Goal: Task Accomplishment & Management: Manage account settings

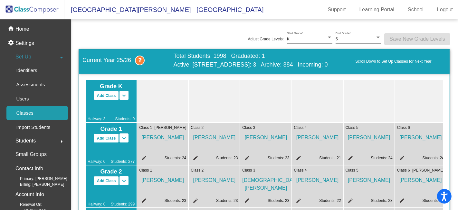
scroll to position [143, 0]
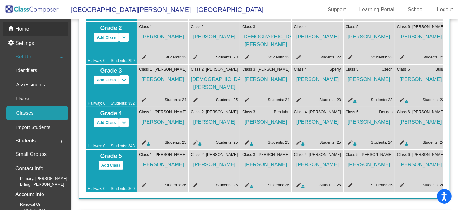
click at [26, 30] on p "Home" at bounding box center [22, 29] width 14 height 8
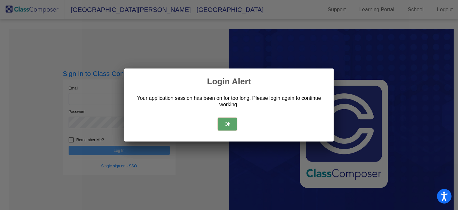
click at [226, 123] on button "Ok" at bounding box center [227, 123] width 19 height 13
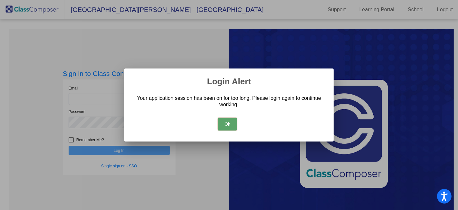
click at [227, 123] on button "Ok" at bounding box center [227, 123] width 19 height 13
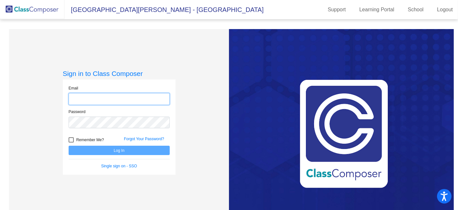
click at [144, 102] on input "email" at bounding box center [119, 99] width 101 height 12
type input "[EMAIL_ADDRESS][PERSON_NAME][DOMAIN_NAME]"
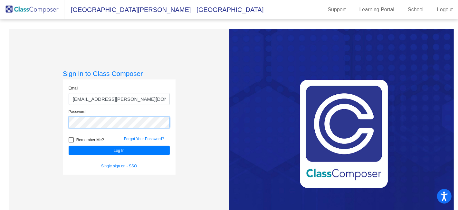
click at [69, 145] on button "Log In" at bounding box center [119, 149] width 101 height 9
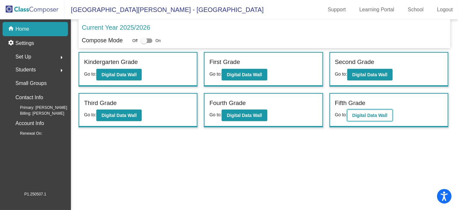
click at [358, 115] on b "Digital Data Wall" at bounding box center [370, 115] width 35 height 5
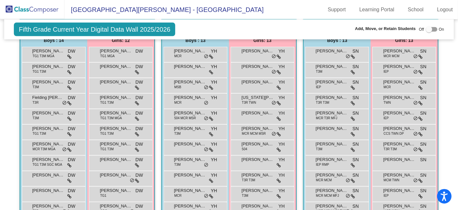
scroll to position [250, 0]
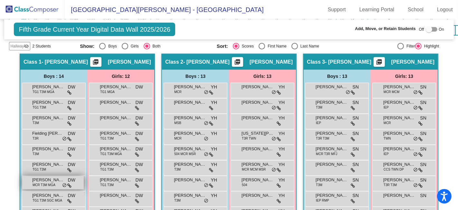
click at [50, 182] on span "MCR T3M MGA" at bounding box center [44, 184] width 23 height 5
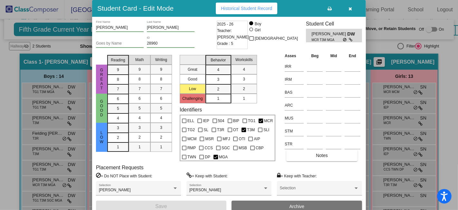
click at [350, 8] on icon "button" at bounding box center [351, 8] width 4 height 5
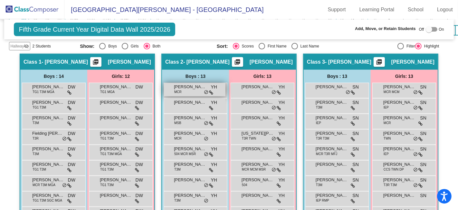
click at [189, 87] on div "[PERSON_NAME] MCR YH lock do_not_disturb_alt" at bounding box center [195, 89] width 62 height 13
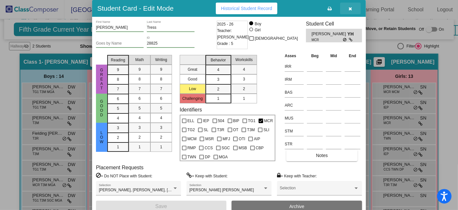
click at [349, 9] on icon "button" at bounding box center [351, 8] width 4 height 5
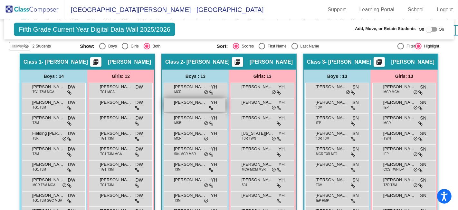
click at [195, 101] on span "[PERSON_NAME]" at bounding box center [190, 102] width 32 height 6
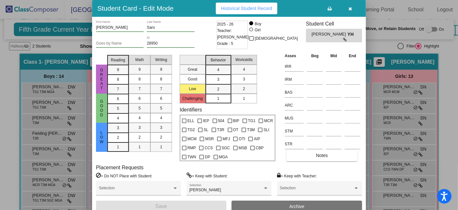
click at [351, 9] on icon "button" at bounding box center [351, 8] width 4 height 5
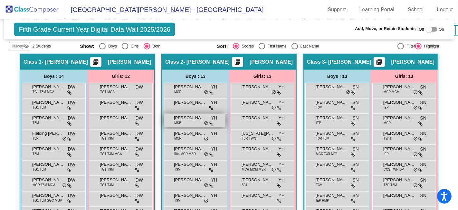
click at [191, 115] on span "[PERSON_NAME]" at bounding box center [190, 117] width 32 height 6
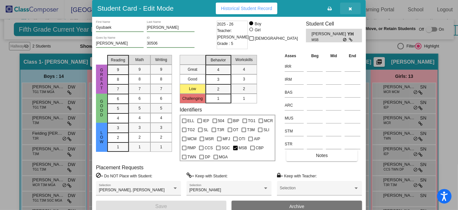
click at [353, 7] on button "button" at bounding box center [350, 9] width 21 height 12
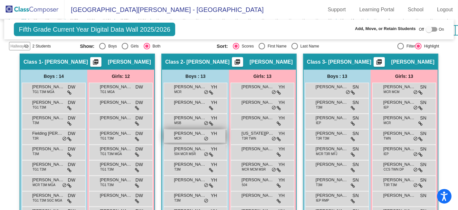
click at [174, 136] on span "MCR" at bounding box center [177, 138] width 7 height 5
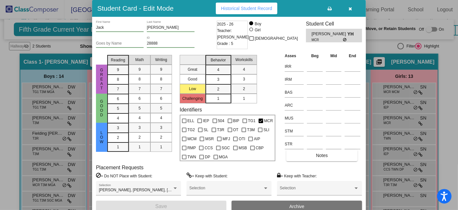
click at [350, 8] on icon "button" at bounding box center [351, 8] width 4 height 5
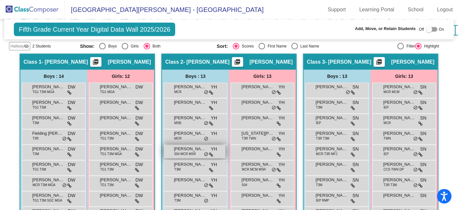
click at [190, 151] on span "504 MCR MSR" at bounding box center [185, 153] width 22 height 5
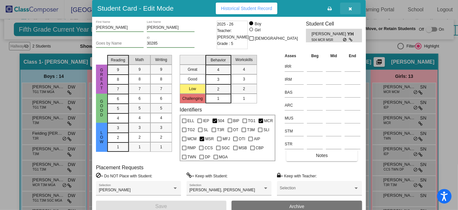
click at [351, 9] on icon "button" at bounding box center [351, 8] width 4 height 5
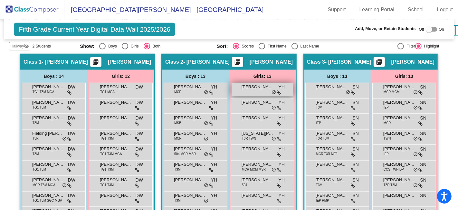
click at [257, 86] on div "[PERSON_NAME] YH lock do_not_disturb_alt" at bounding box center [263, 89] width 62 height 13
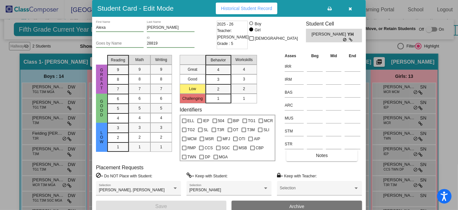
click at [351, 8] on icon "button" at bounding box center [351, 8] width 4 height 5
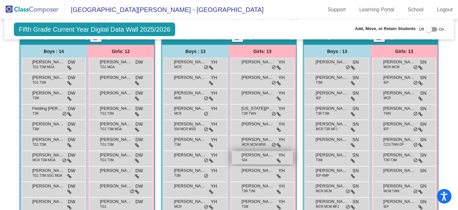
scroll to position [286, 0]
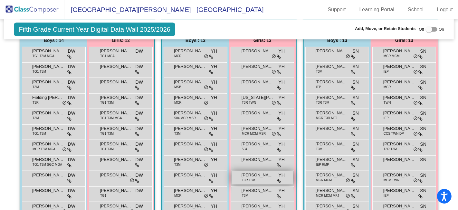
click at [260, 173] on span "[PERSON_NAME]" at bounding box center [258, 175] width 32 height 6
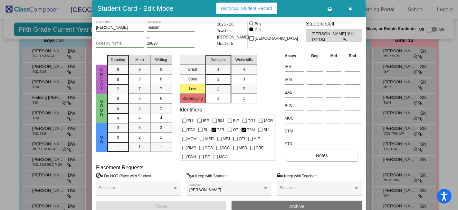
click at [350, 8] on icon "button" at bounding box center [351, 8] width 4 height 5
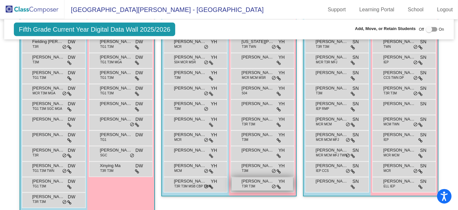
scroll to position [358, 0]
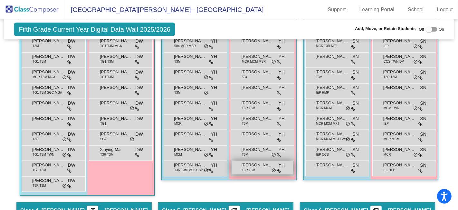
click at [258, 163] on span "[PERSON_NAME]" at bounding box center [258, 165] width 32 height 6
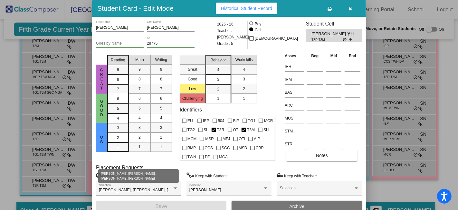
click at [176, 187] on div at bounding box center [175, 188] width 3 height 2
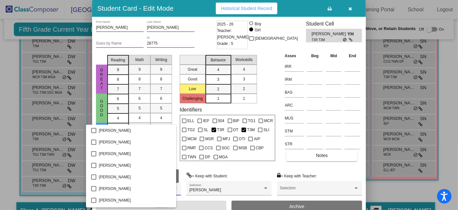
scroll to position [347, 0]
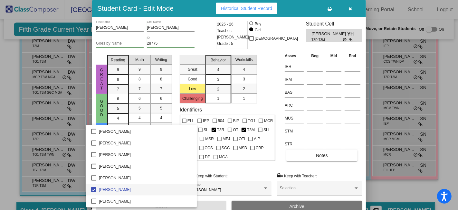
click at [221, 166] on div at bounding box center [229, 105] width 458 height 210
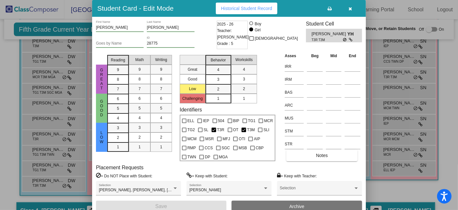
click at [173, 162] on div "[PERSON_NAME] First Name [PERSON_NAME] Last Name Goes by Name 28775 ID 2025 - 2…" at bounding box center [229, 116] width 266 height 191
click at [350, 8] on icon "button" at bounding box center [351, 8] width 4 height 5
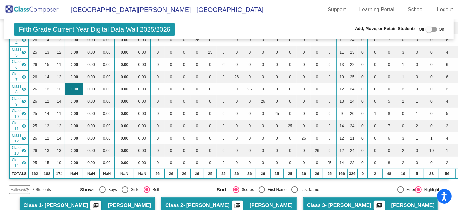
scroll to position [0, 0]
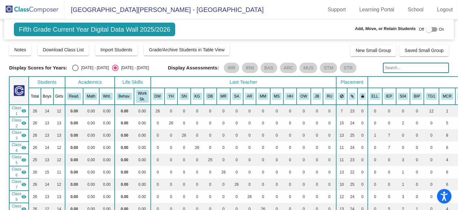
click at [25, 11] on img at bounding box center [32, 9] width 64 height 19
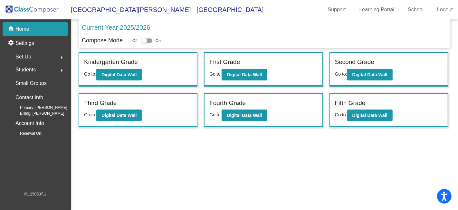
click at [26, 57] on span "Set Up" at bounding box center [23, 56] width 16 height 9
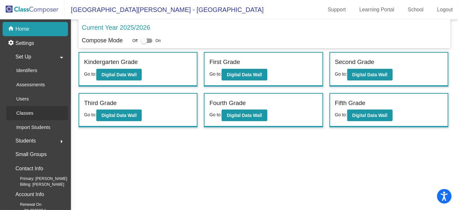
click at [28, 113] on p "Classes" at bounding box center [24, 113] width 17 height 8
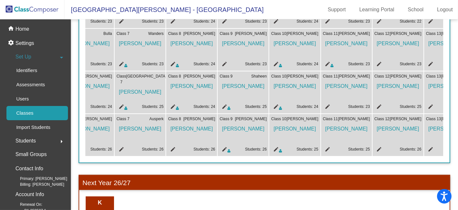
scroll to position [0, 337]
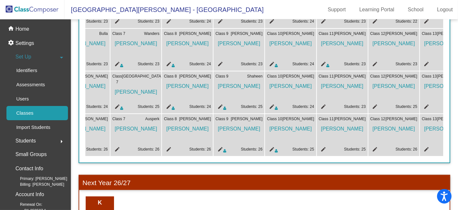
click at [221, 148] on mat-icon "edit" at bounding box center [220, 150] width 8 height 8
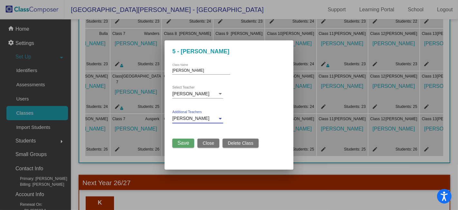
click at [221, 118] on div at bounding box center [220, 119] width 3 height 2
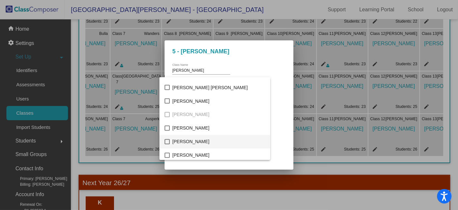
scroll to position [1008, 0]
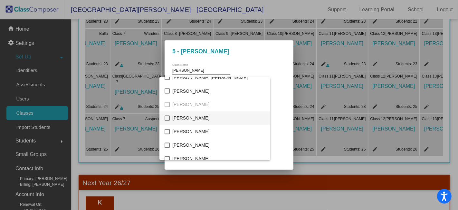
click at [167, 118] on mat-pseudo-checkbox at bounding box center [167, 117] width 5 height 5
click at [277, 87] on div at bounding box center [229, 105] width 458 height 210
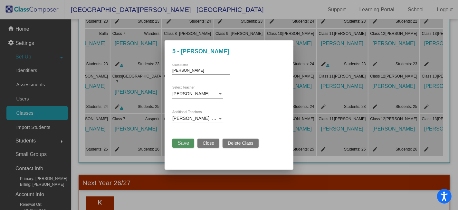
click at [181, 143] on span "Save" at bounding box center [184, 142] width 12 height 5
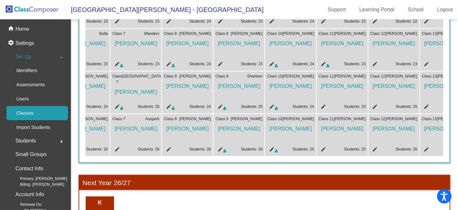
click at [272, 148] on mat-icon "edit" at bounding box center [271, 150] width 8 height 8
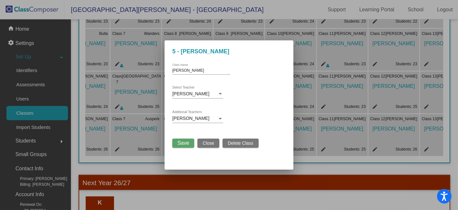
click at [220, 118] on div at bounding box center [220, 119] width 3 height 2
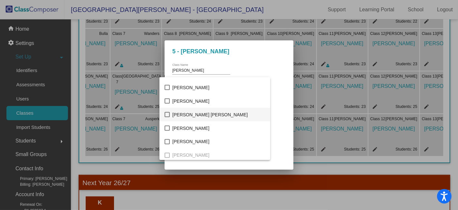
scroll to position [973, 0]
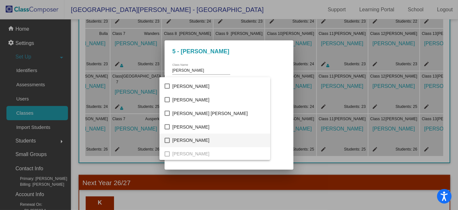
click at [167, 141] on mat-pseudo-checkbox at bounding box center [167, 140] width 5 height 5
click at [259, 100] on div at bounding box center [229, 105] width 458 height 210
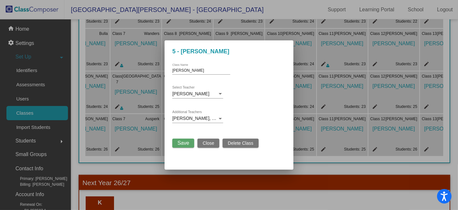
click at [189, 143] on span "Save" at bounding box center [184, 142] width 12 height 5
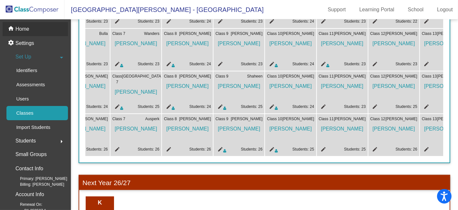
click at [28, 29] on p "Home" at bounding box center [22, 29] width 14 height 8
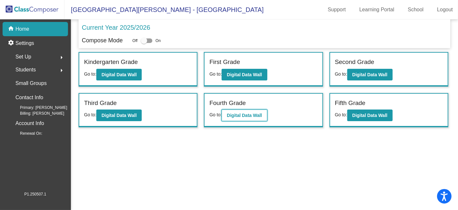
click at [249, 113] on b "Digital Data Wall" at bounding box center [244, 115] width 35 height 5
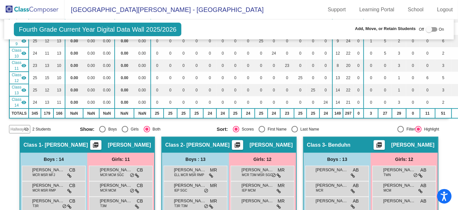
scroll to position [179, 0]
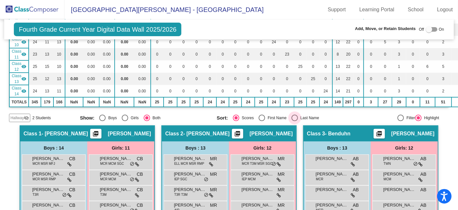
click at [294, 114] on div "Select an option" at bounding box center [295, 117] width 6 height 6
click at [295, 121] on input "Last Name" at bounding box center [295, 121] width 0 height 0
radio input "true"
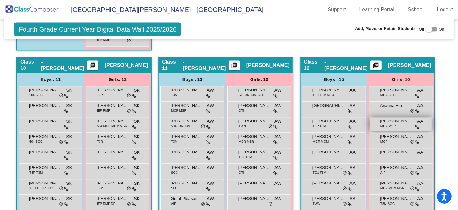
scroll to position [994, 0]
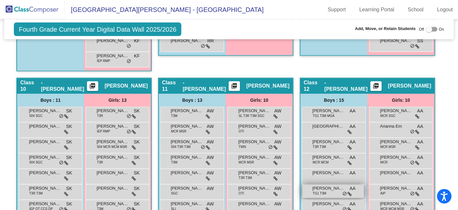
click at [325, 186] on span "[PERSON_NAME]" at bounding box center [329, 188] width 32 height 6
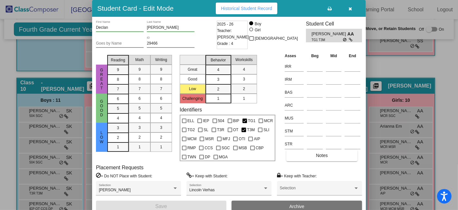
click at [350, 7] on icon "button" at bounding box center [351, 8] width 4 height 5
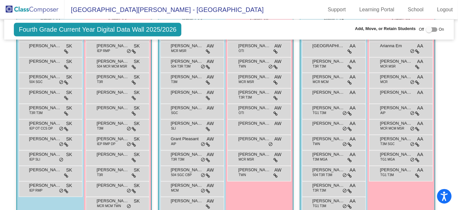
scroll to position [1066, 0]
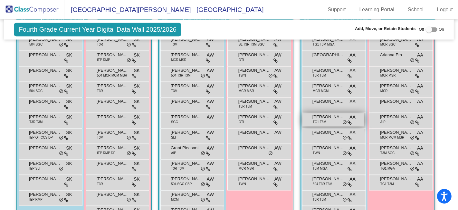
click at [325, 115] on div "[PERSON_NAME] TG1 T3M AA lock do_not_disturb_alt" at bounding box center [334, 119] width 62 height 13
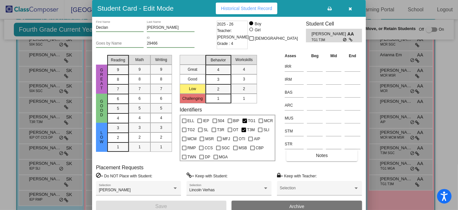
click at [349, 7] on icon "button" at bounding box center [351, 8] width 4 height 5
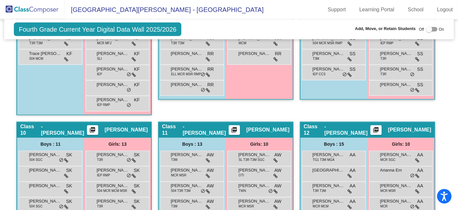
scroll to position [1030, 0]
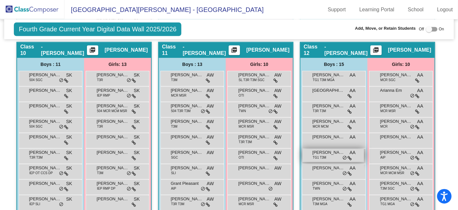
click at [337, 152] on div "[PERSON_NAME] TG1 T3M AA lock do_not_disturb_alt" at bounding box center [334, 155] width 62 height 13
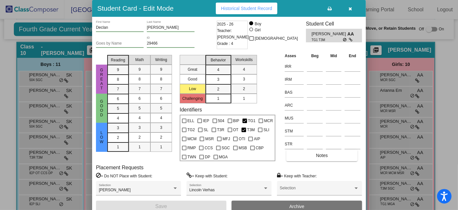
click at [352, 7] on icon "button" at bounding box center [351, 8] width 4 height 5
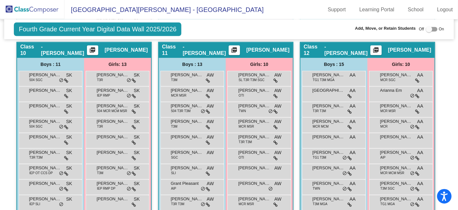
drag, startPoint x: 320, startPoint y: 151, endPoint x: 300, endPoint y: 105, distance: 50.4
click at [301, 103] on div "[PERSON_NAME] TG1 T3M MGA AA lock do_not_disturb_alt Chase Arena AA lock do_not…" at bounding box center [334, 187] width 67 height 232
click at [431, 30] on div at bounding box center [432, 29] width 12 height 5
checkbox input "true"
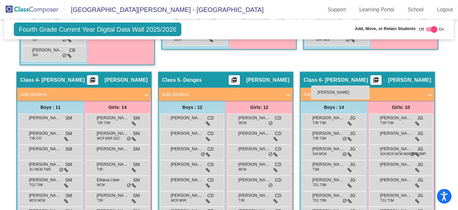
scroll to position [501, 0]
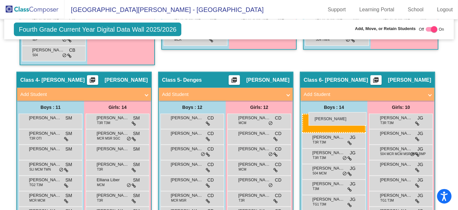
drag, startPoint x: 320, startPoint y: 128, endPoint x: 309, endPoint y: 112, distance: 19.5
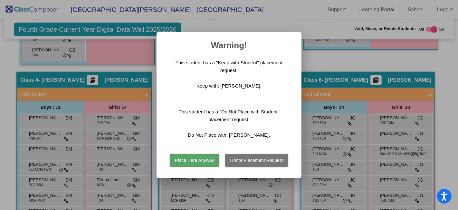
click at [206, 160] on button "Place Here Anyway" at bounding box center [194, 159] width 49 height 13
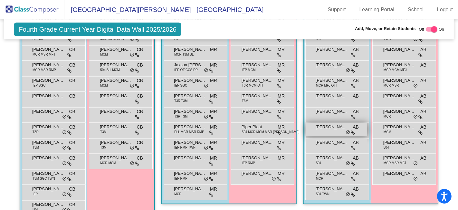
scroll to position [358, 0]
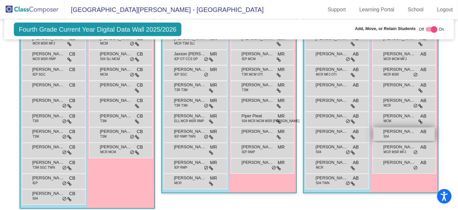
click at [390, 130] on span "[PERSON_NAME]" at bounding box center [400, 131] width 32 height 6
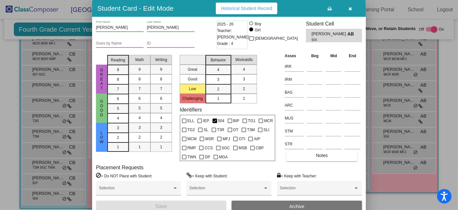
click at [351, 8] on icon "button" at bounding box center [351, 8] width 4 height 5
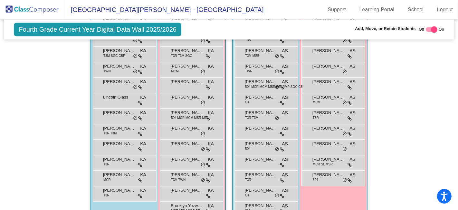
scroll to position [1433, 0]
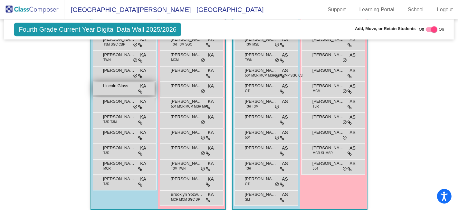
click at [113, 85] on div "Lincoln Glass KA lock do_not_disturb_alt" at bounding box center [124, 88] width 62 height 13
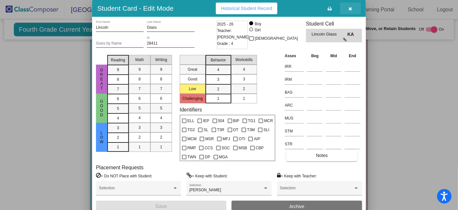
click at [349, 9] on icon "button" at bounding box center [351, 8] width 4 height 5
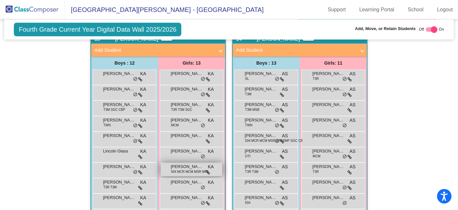
scroll to position [1361, 0]
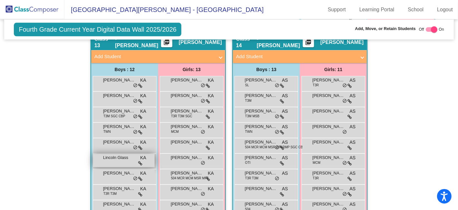
click at [118, 154] on span "Lincoln Glass" at bounding box center [119, 157] width 32 height 6
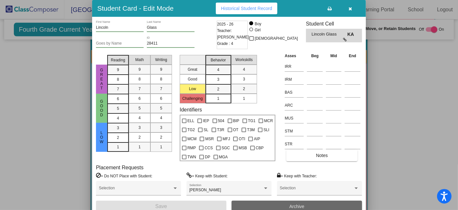
click at [293, 203] on span "Archive" at bounding box center [296, 205] width 15 height 5
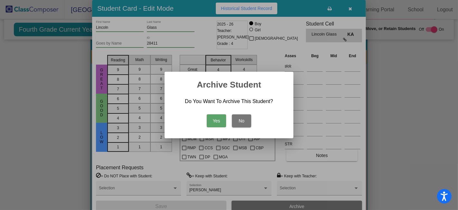
click at [217, 119] on button "Yes" at bounding box center [216, 120] width 19 height 13
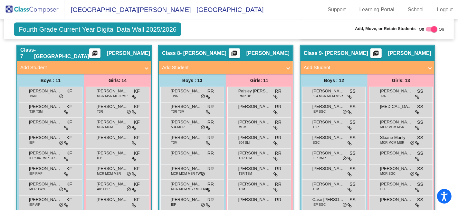
scroll to position [824, 0]
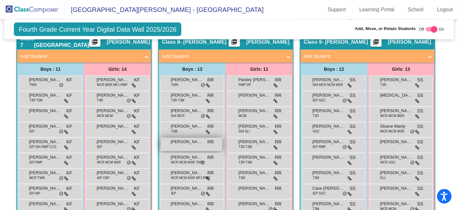
click at [194, 139] on span "[PERSON_NAME]" at bounding box center [187, 141] width 32 height 6
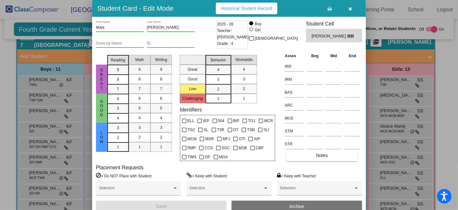
click at [351, 7] on icon "button" at bounding box center [351, 8] width 4 height 5
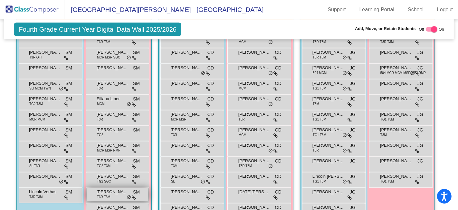
scroll to position [530, 0]
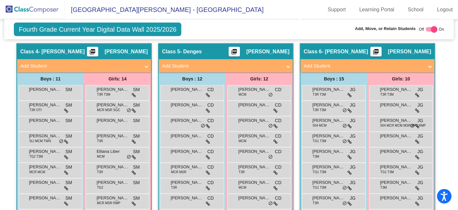
click at [33, 9] on img at bounding box center [32, 9] width 64 height 19
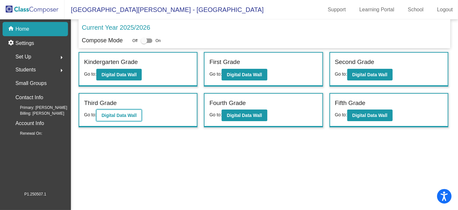
click at [131, 114] on b "Digital Data Wall" at bounding box center [119, 115] width 35 height 5
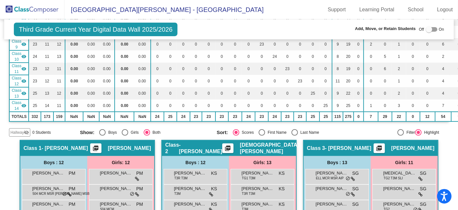
scroll to position [179, 0]
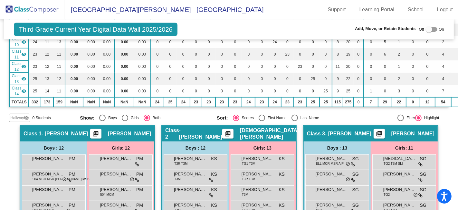
click at [294, 115] on div "Select an option" at bounding box center [295, 117] width 6 height 6
click at [295, 121] on input "Last Name" at bounding box center [295, 121] width 0 height 0
radio input "true"
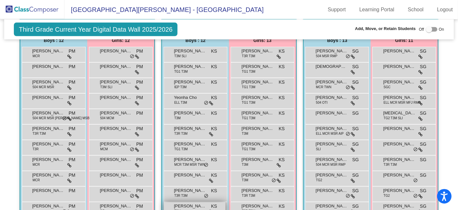
scroll to position [322, 0]
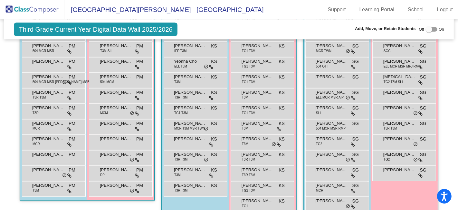
click at [51, 11] on img at bounding box center [32, 9] width 64 height 19
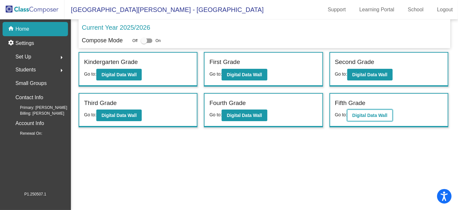
click at [366, 114] on b "Digital Data Wall" at bounding box center [370, 115] width 35 height 5
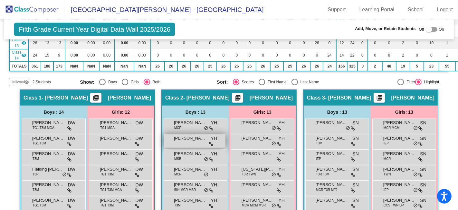
scroll to position [250, 0]
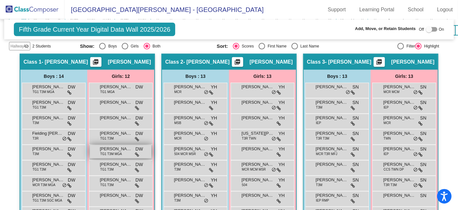
click at [110, 147] on span "[PERSON_NAME]" at bounding box center [116, 148] width 32 height 6
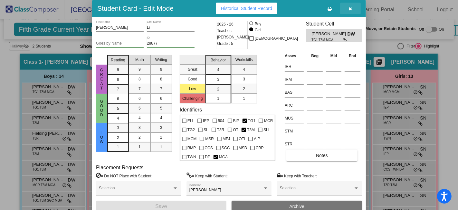
click at [353, 8] on button "button" at bounding box center [350, 9] width 21 height 12
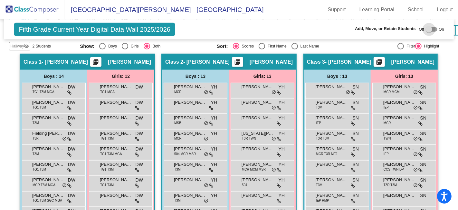
click at [433, 31] on div at bounding box center [432, 29] width 12 height 5
checkbox input "true"
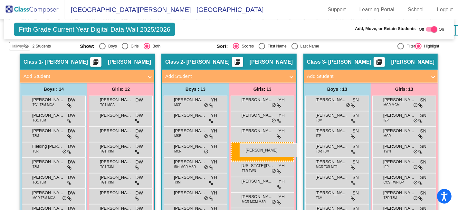
drag, startPoint x: 110, startPoint y: 161, endPoint x: 240, endPoint y: 143, distance: 131.5
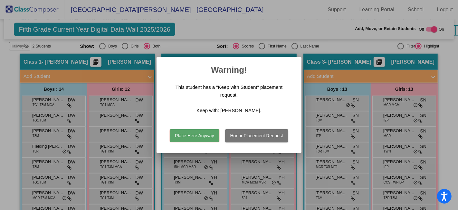
click at [196, 134] on button "Place Here Anyway" at bounding box center [194, 135] width 49 height 13
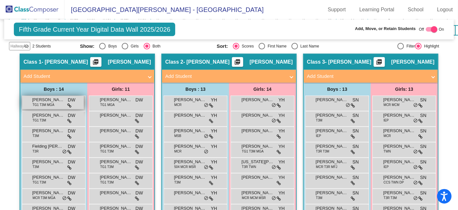
click at [52, 97] on span "[PERSON_NAME]" at bounding box center [48, 99] width 32 height 6
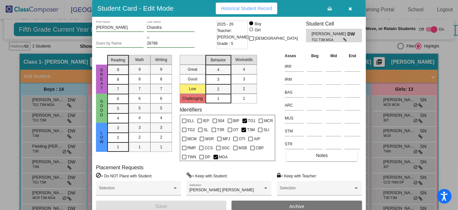
click at [351, 6] on icon "button" at bounding box center [351, 8] width 4 height 5
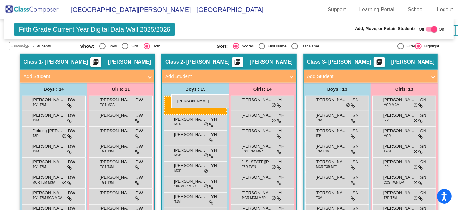
drag, startPoint x: 52, startPoint y: 99, endPoint x: 172, endPoint y: 94, distance: 119.4
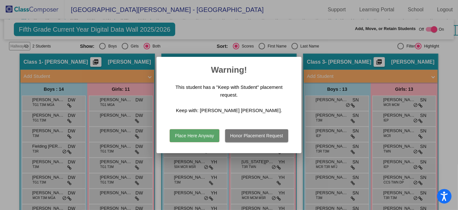
click at [189, 136] on button "Place Here Anyway" at bounding box center [194, 135] width 49 height 13
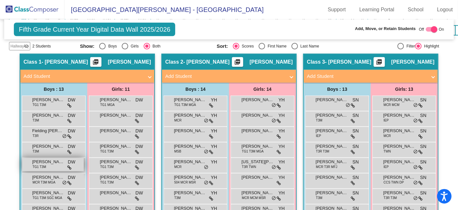
scroll to position [286, 0]
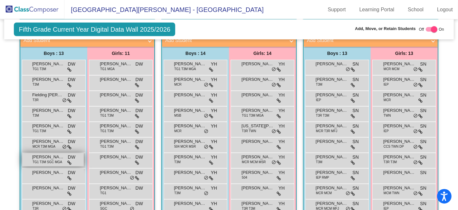
click at [52, 159] on span "TG1 T3M SGC MGA" at bounding box center [48, 161] width 30 height 5
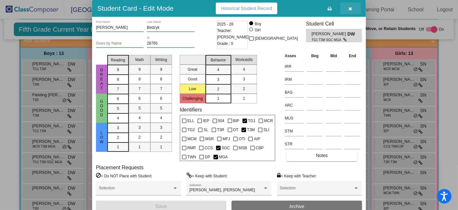
click at [351, 7] on icon "button" at bounding box center [351, 8] width 4 height 5
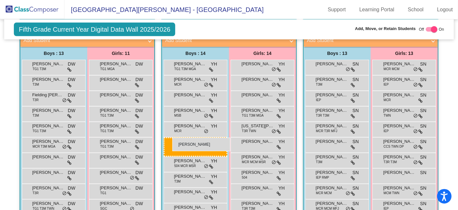
drag, startPoint x: 47, startPoint y: 155, endPoint x: 172, endPoint y: 137, distance: 126.4
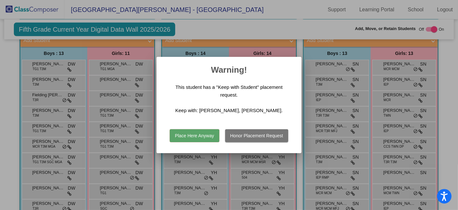
click at [193, 135] on button "Place Here Anyway" at bounding box center [194, 135] width 49 height 13
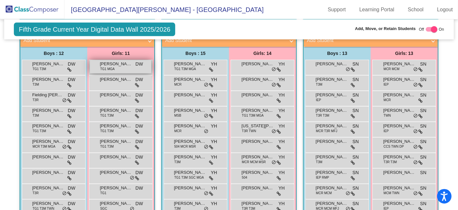
click at [114, 61] on span "[PERSON_NAME]" at bounding box center [116, 64] width 32 height 6
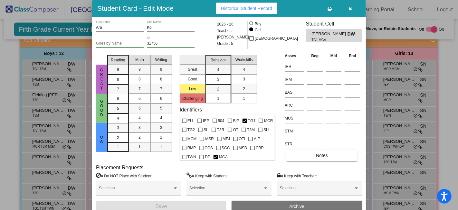
click at [357, 9] on button "button" at bounding box center [350, 9] width 21 height 12
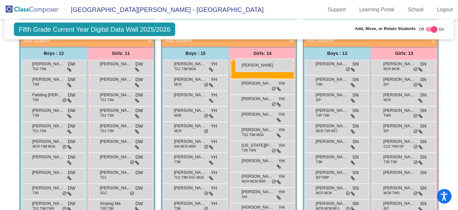
drag, startPoint x: 111, startPoint y: 63, endPoint x: 236, endPoint y: 58, distance: 124.5
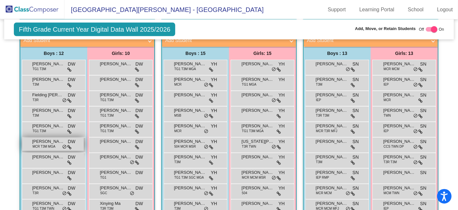
click at [41, 138] on span "[PERSON_NAME] [PERSON_NAME]" at bounding box center [48, 141] width 32 height 6
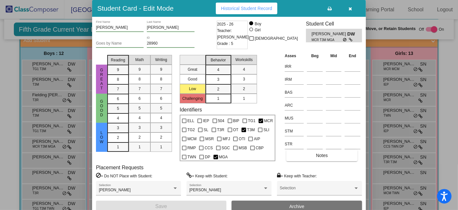
click at [349, 9] on icon "button" at bounding box center [351, 8] width 4 height 5
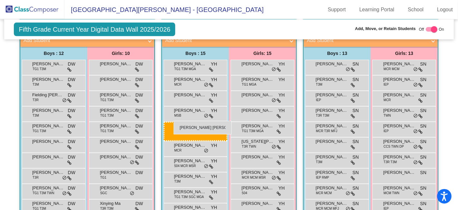
drag, startPoint x: 47, startPoint y: 140, endPoint x: 174, endPoint y: 121, distance: 128.5
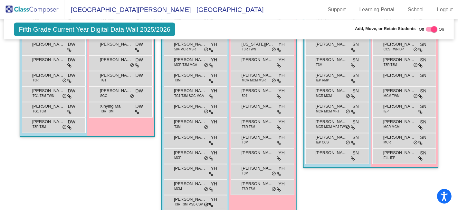
scroll to position [430, 0]
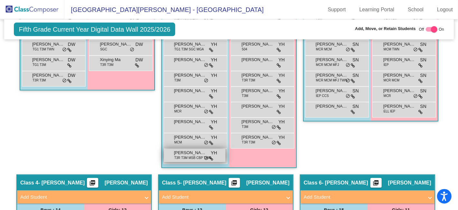
click at [195, 155] on span "T3R T3M MSB CBP TWN" at bounding box center [192, 157] width 37 height 5
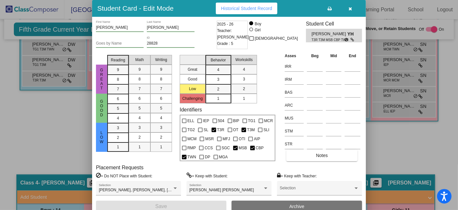
click at [348, 10] on button "button" at bounding box center [350, 9] width 21 height 12
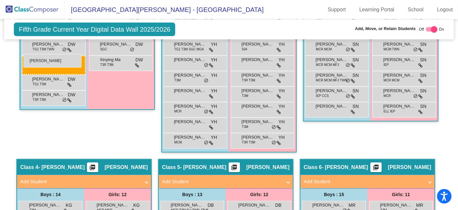
drag, startPoint x: 190, startPoint y: 152, endPoint x: 24, endPoint y: 54, distance: 193.2
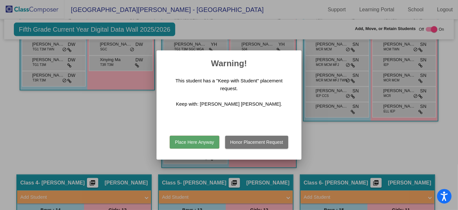
click at [196, 142] on button "Place Here Anyway" at bounding box center [194, 141] width 49 height 13
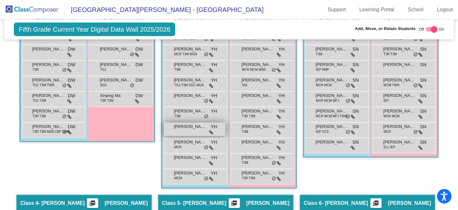
scroll to position [358, 0]
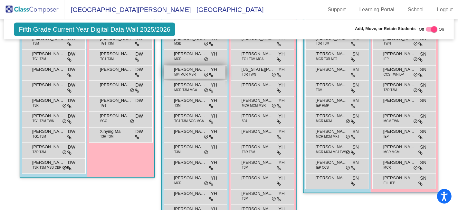
click at [184, 66] on span "[PERSON_NAME] [PERSON_NAME]" at bounding box center [190, 69] width 32 height 6
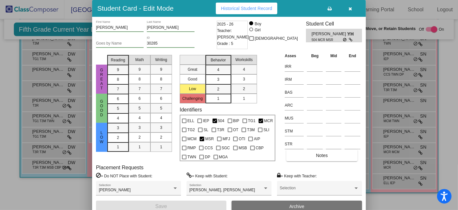
click at [348, 7] on button "button" at bounding box center [350, 9] width 21 height 12
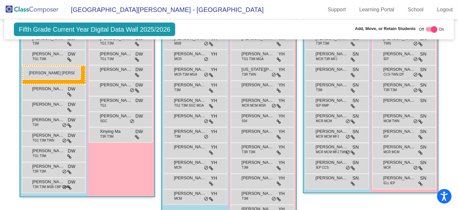
drag, startPoint x: 184, startPoint y: 68, endPoint x: 23, endPoint y: 66, distance: 160.9
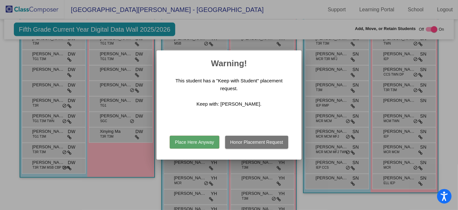
click at [196, 142] on button "Place Here Anyway" at bounding box center [194, 141] width 49 height 13
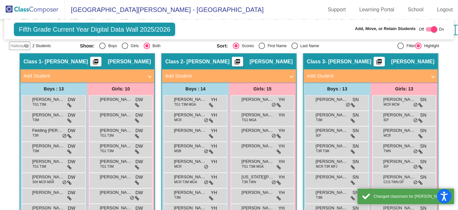
scroll to position [250, 0]
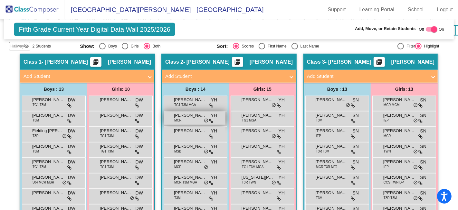
click at [192, 116] on div "[PERSON_NAME] MCR YH lock do_not_disturb_alt" at bounding box center [195, 117] width 62 height 13
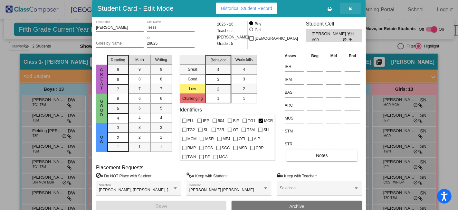
click at [349, 9] on icon "button" at bounding box center [351, 8] width 4 height 5
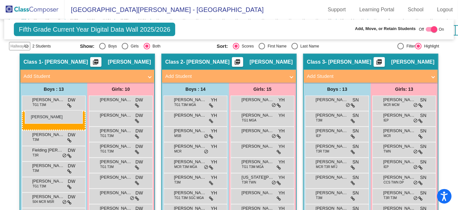
drag, startPoint x: 184, startPoint y: 114, endPoint x: 25, endPoint y: 110, distance: 159.3
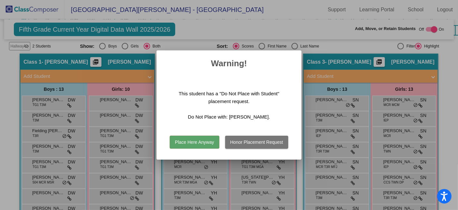
click at [205, 141] on button "Place Here Anyway" at bounding box center [194, 141] width 49 height 13
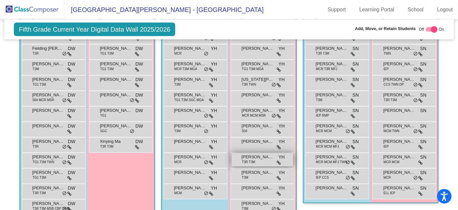
scroll to position [358, 0]
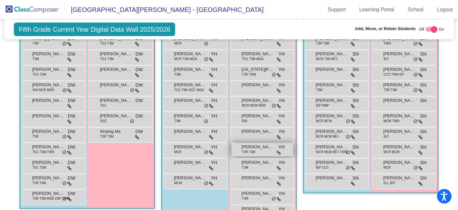
click at [252, 149] on span "T3R T3M" at bounding box center [249, 151] width 14 height 5
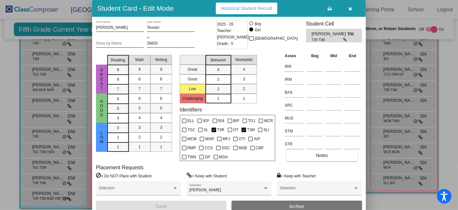
click at [352, 9] on icon "button" at bounding box center [351, 8] width 4 height 5
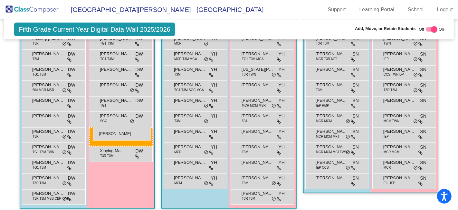
drag, startPoint x: 254, startPoint y: 144, endPoint x: 93, endPoint y: 127, distance: 161.8
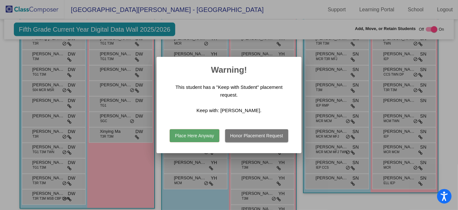
click at [196, 136] on button "Place Here Anyway" at bounding box center [194, 135] width 49 height 13
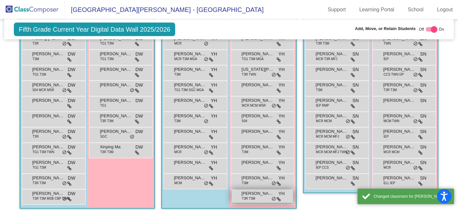
click at [254, 193] on div "[PERSON_NAME] T3R T3M YH lock do_not_disturb_alt" at bounding box center [263, 195] width 62 height 13
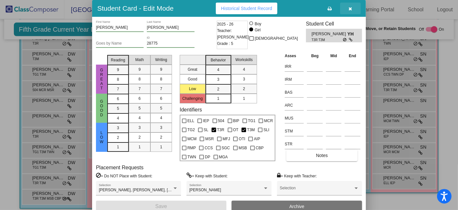
click at [352, 10] on icon "button" at bounding box center [351, 8] width 4 height 5
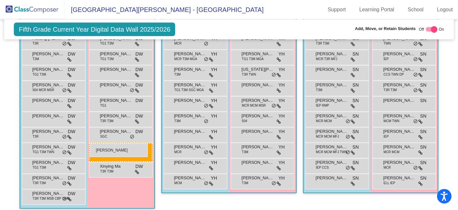
drag, startPoint x: 254, startPoint y: 193, endPoint x: 90, endPoint y: 143, distance: 171.3
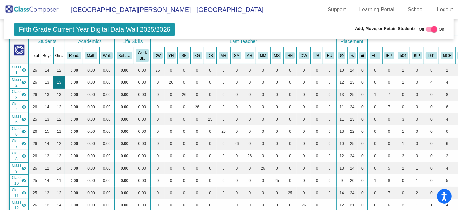
scroll to position [0, 0]
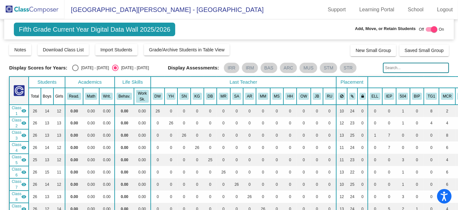
click at [38, 8] on img at bounding box center [32, 9] width 64 height 19
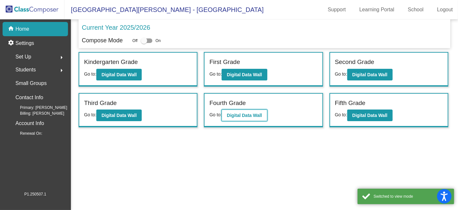
click at [248, 110] on button "Digital Data Wall" at bounding box center [244, 115] width 45 height 12
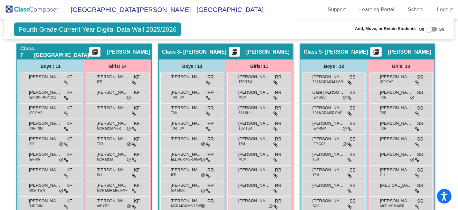
scroll to position [752, 0]
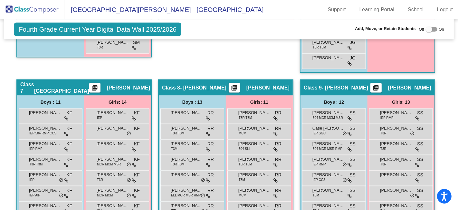
click at [33, 10] on img at bounding box center [32, 9] width 64 height 19
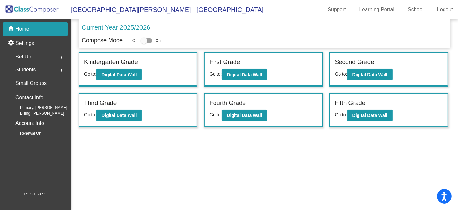
click at [31, 57] on div "Set Up arrow_right" at bounding box center [37, 56] width 62 height 13
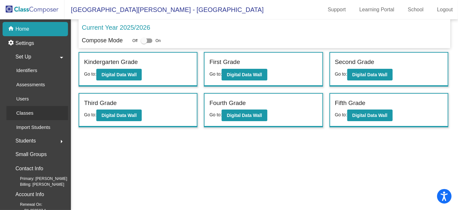
click at [33, 114] on p "Classes" at bounding box center [24, 113] width 17 height 8
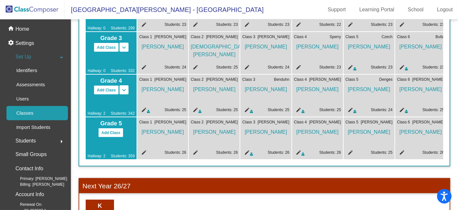
scroll to position [179, 0]
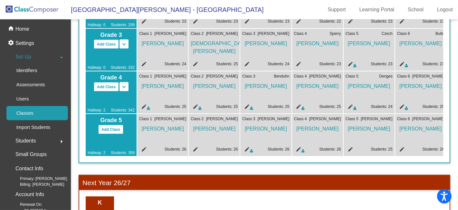
click at [142, 147] on mat-icon "edit" at bounding box center [143, 150] width 8 height 8
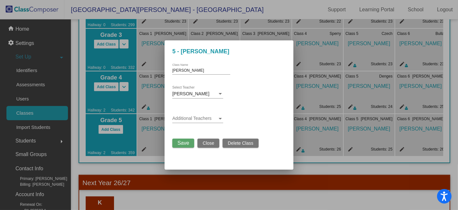
click at [222, 119] on div at bounding box center [221, 118] width 6 height 5
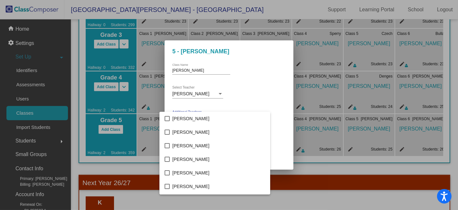
scroll to position [1393, 0]
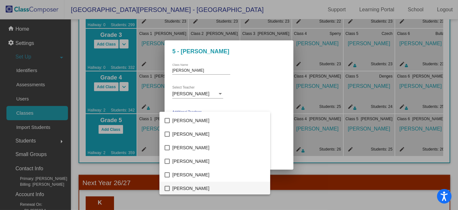
click at [166, 186] on mat-pseudo-checkbox at bounding box center [167, 187] width 5 height 5
click at [264, 111] on div at bounding box center [229, 105] width 458 height 210
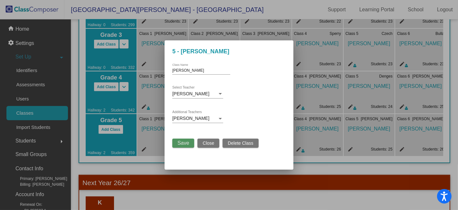
click at [185, 142] on span "Save" at bounding box center [184, 142] width 12 height 5
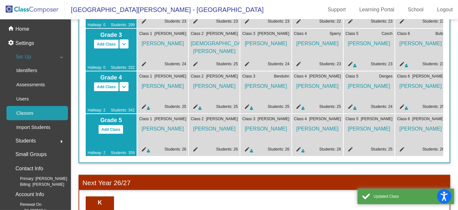
click at [195, 147] on mat-icon "edit" at bounding box center [195, 150] width 8 height 8
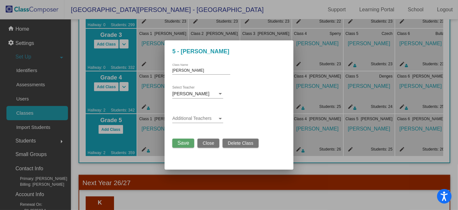
click at [222, 117] on div at bounding box center [221, 118] width 6 height 5
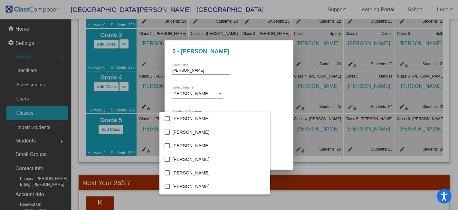
scroll to position [242, 0]
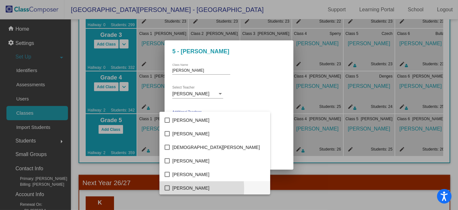
click at [168, 188] on mat-pseudo-checkbox at bounding box center [167, 187] width 5 height 5
click at [264, 113] on div at bounding box center [229, 105] width 458 height 210
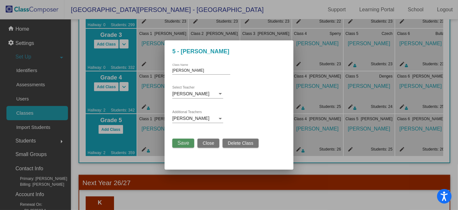
click at [189, 142] on span "Save" at bounding box center [184, 142] width 12 height 5
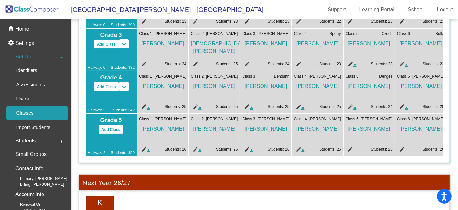
click at [352, 148] on mat-icon "edit" at bounding box center [350, 150] width 8 height 8
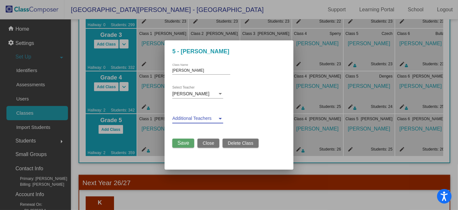
click at [221, 118] on div at bounding box center [220, 119] width 3 height 2
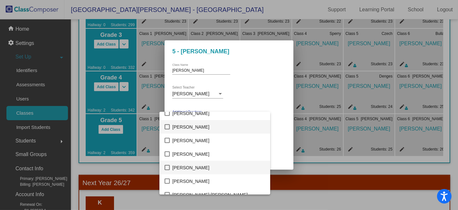
scroll to position [937, 0]
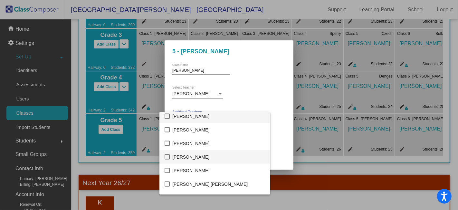
click at [168, 157] on mat-pseudo-checkbox at bounding box center [167, 156] width 5 height 5
click at [269, 100] on div at bounding box center [229, 105] width 458 height 210
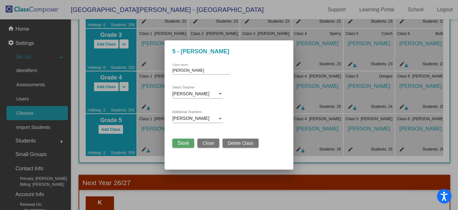
click at [186, 143] on span "Save" at bounding box center [184, 142] width 12 height 5
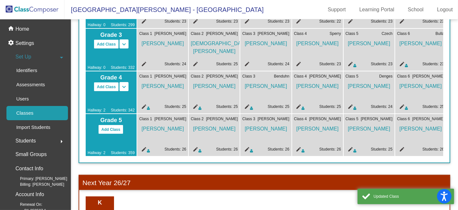
click at [401, 148] on mat-icon "edit" at bounding box center [401, 150] width 8 height 8
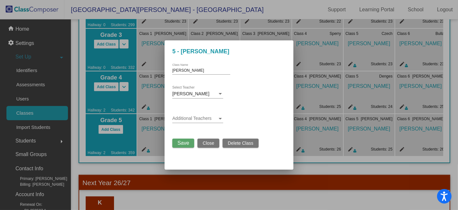
click at [219, 119] on div at bounding box center [220, 119] width 3 height 2
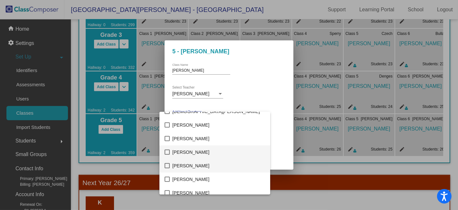
scroll to position [314, 0]
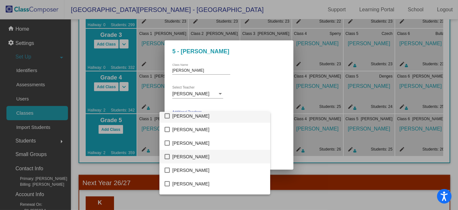
click at [167, 156] on mat-pseudo-checkbox at bounding box center [167, 156] width 5 height 5
click at [272, 121] on div at bounding box center [229, 105] width 458 height 210
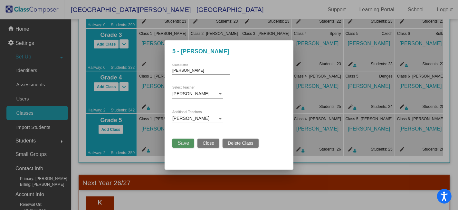
click at [189, 143] on span "Save" at bounding box center [184, 142] width 12 height 5
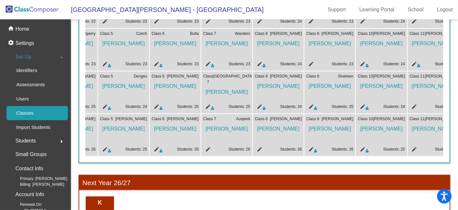
scroll to position [0, 246]
click at [207, 147] on mat-icon "edit" at bounding box center [207, 150] width 8 height 8
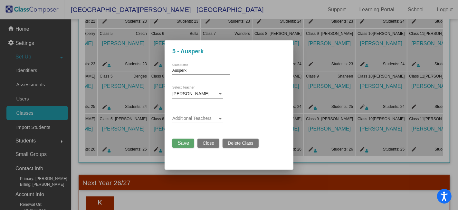
click at [212, 116] on span at bounding box center [194, 118] width 45 height 5
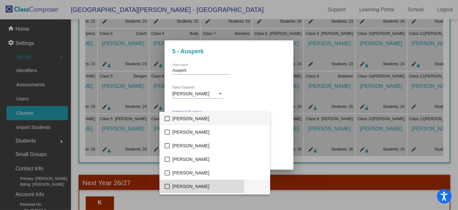
click at [168, 186] on mat-pseudo-checkbox at bounding box center [167, 185] width 5 height 5
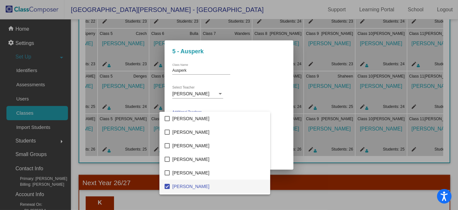
click at [285, 94] on div at bounding box center [229, 105] width 458 height 210
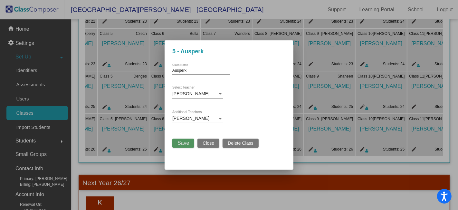
click at [185, 144] on span "Save" at bounding box center [184, 142] width 12 height 5
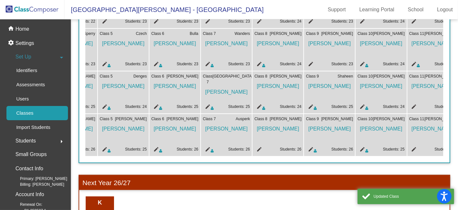
click at [259, 147] on mat-icon "edit" at bounding box center [259, 150] width 8 height 8
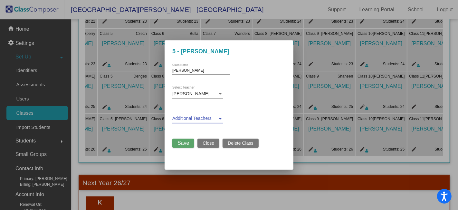
click at [200, 117] on span at bounding box center [194, 118] width 45 height 5
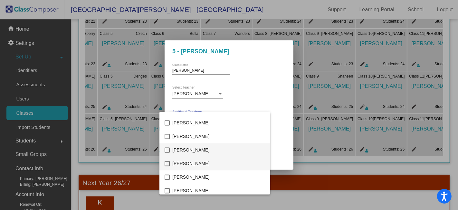
scroll to position [1212, 0]
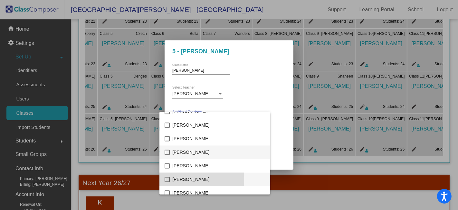
click at [167, 179] on mat-pseudo-checkbox at bounding box center [167, 178] width 5 height 5
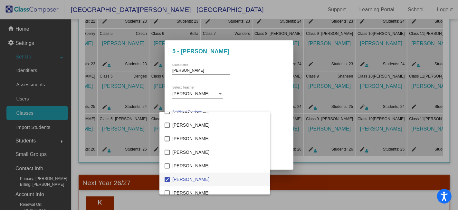
click at [269, 101] on div at bounding box center [229, 105] width 458 height 210
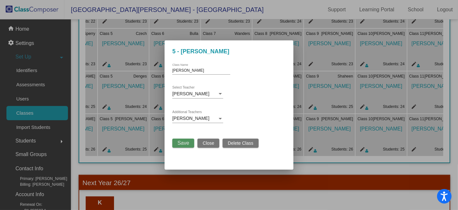
click at [187, 144] on span "Save" at bounding box center [184, 142] width 12 height 5
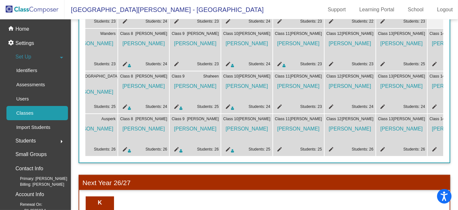
scroll to position [0, 384]
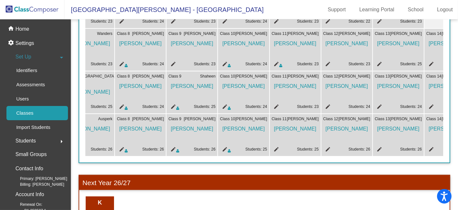
click at [276, 147] on mat-icon "edit" at bounding box center [276, 150] width 8 height 8
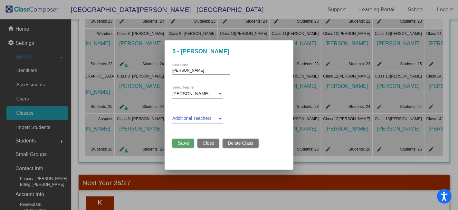
click at [221, 119] on div at bounding box center [221, 118] width 6 height 5
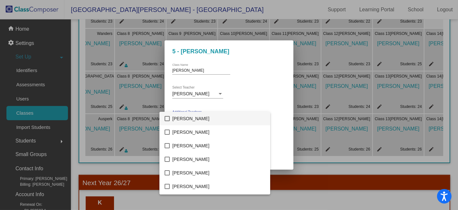
scroll to position [1054, 0]
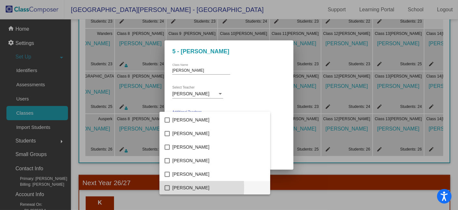
click at [168, 187] on mat-pseudo-checkbox at bounding box center [167, 187] width 5 height 5
click at [257, 108] on div at bounding box center [229, 105] width 458 height 210
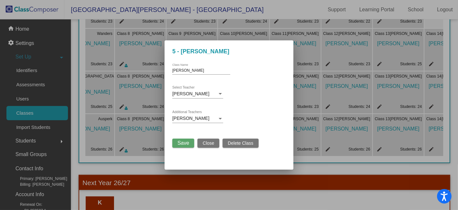
click at [184, 142] on span "Save" at bounding box center [184, 142] width 12 height 5
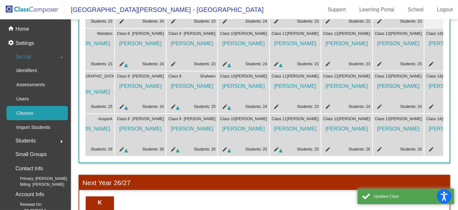
click at [329, 147] on mat-icon "edit" at bounding box center [328, 150] width 8 height 8
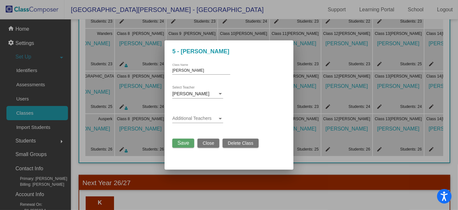
click at [205, 118] on span at bounding box center [194, 118] width 45 height 5
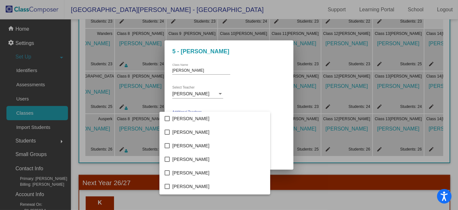
scroll to position [405, 0]
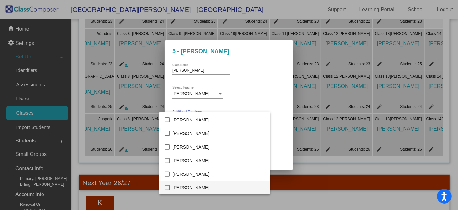
click at [167, 187] on mat-pseudo-checkbox at bounding box center [167, 187] width 5 height 5
click at [266, 99] on div at bounding box center [229, 105] width 458 height 210
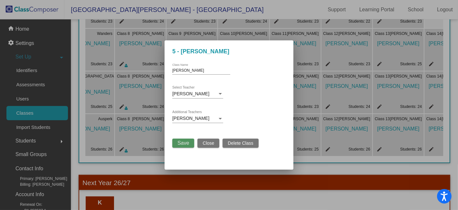
click at [190, 142] on button "Save" at bounding box center [183, 142] width 22 height 9
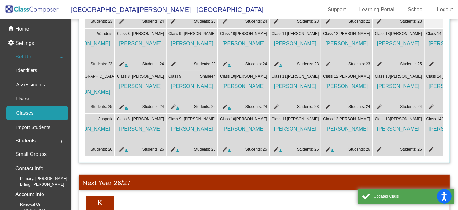
click at [379, 148] on mat-icon "edit" at bounding box center [379, 150] width 8 height 8
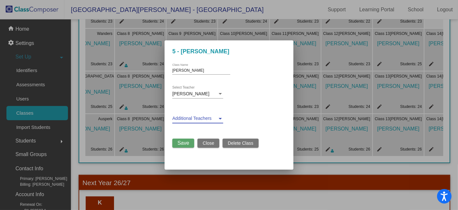
click at [221, 118] on div at bounding box center [220, 119] width 3 height 2
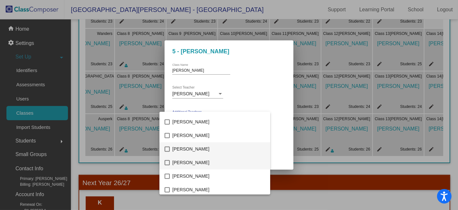
scroll to position [1145, 0]
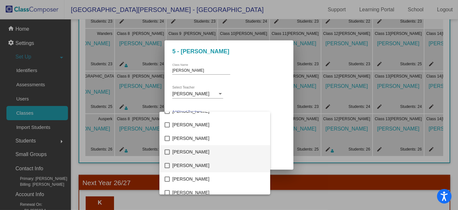
click at [169, 165] on mat-pseudo-checkbox at bounding box center [167, 164] width 5 height 5
click at [267, 102] on div at bounding box center [229, 105] width 458 height 210
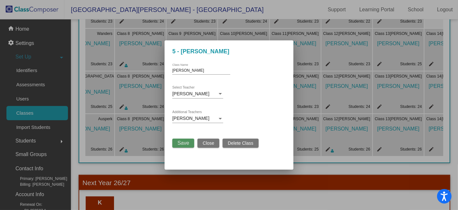
click at [185, 141] on span "Save" at bounding box center [184, 142] width 12 height 5
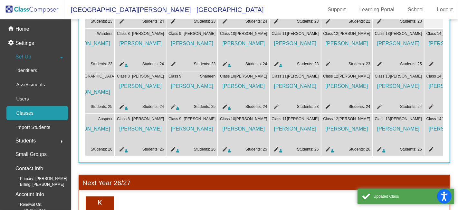
click at [431, 147] on mat-icon "edit" at bounding box center [431, 150] width 8 height 8
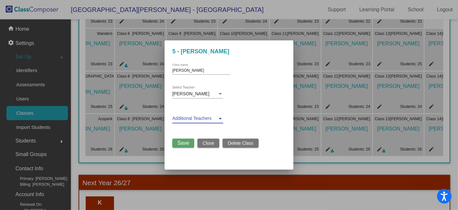
click at [193, 119] on span at bounding box center [194, 118] width 45 height 5
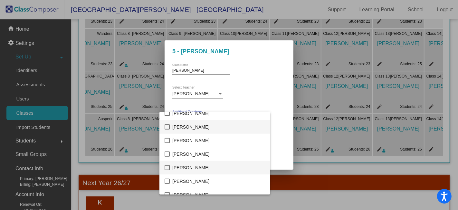
scroll to position [544, 0]
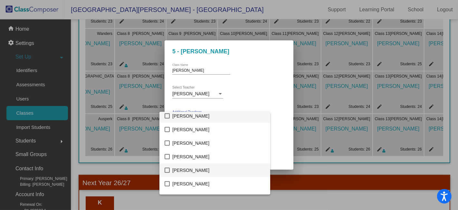
click at [167, 170] on mat-pseudo-checkbox at bounding box center [167, 169] width 5 height 5
click at [265, 87] on div at bounding box center [229, 105] width 458 height 210
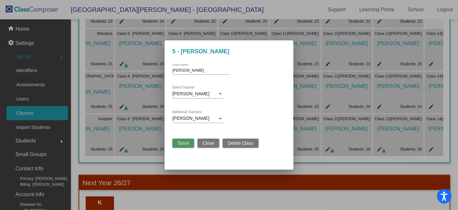
click at [186, 143] on span "Save" at bounding box center [184, 142] width 12 height 5
